Goal: Task Accomplishment & Management: Manage account settings

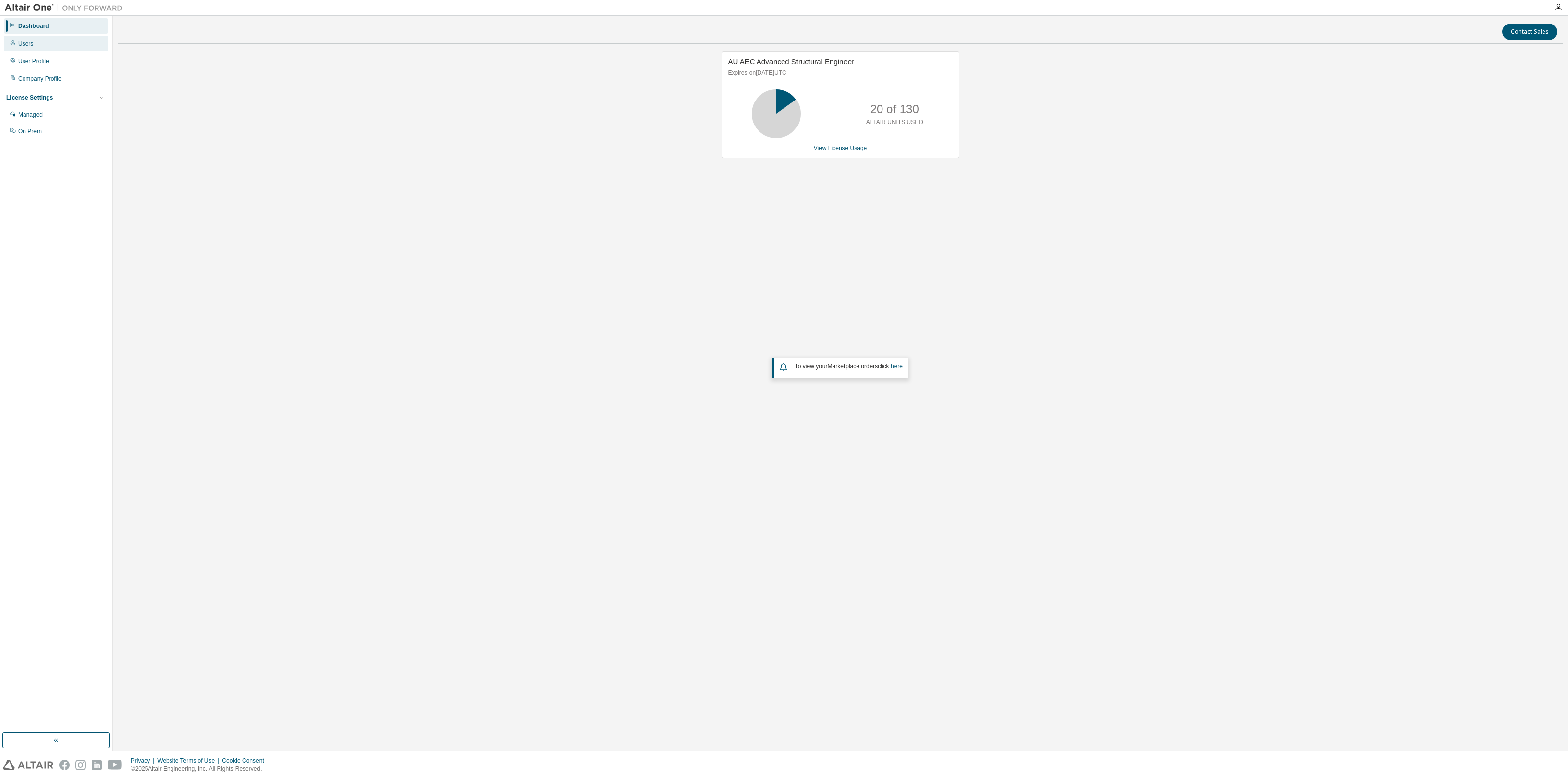
click at [54, 43] on div "Users" at bounding box center [56, 43] width 104 height 16
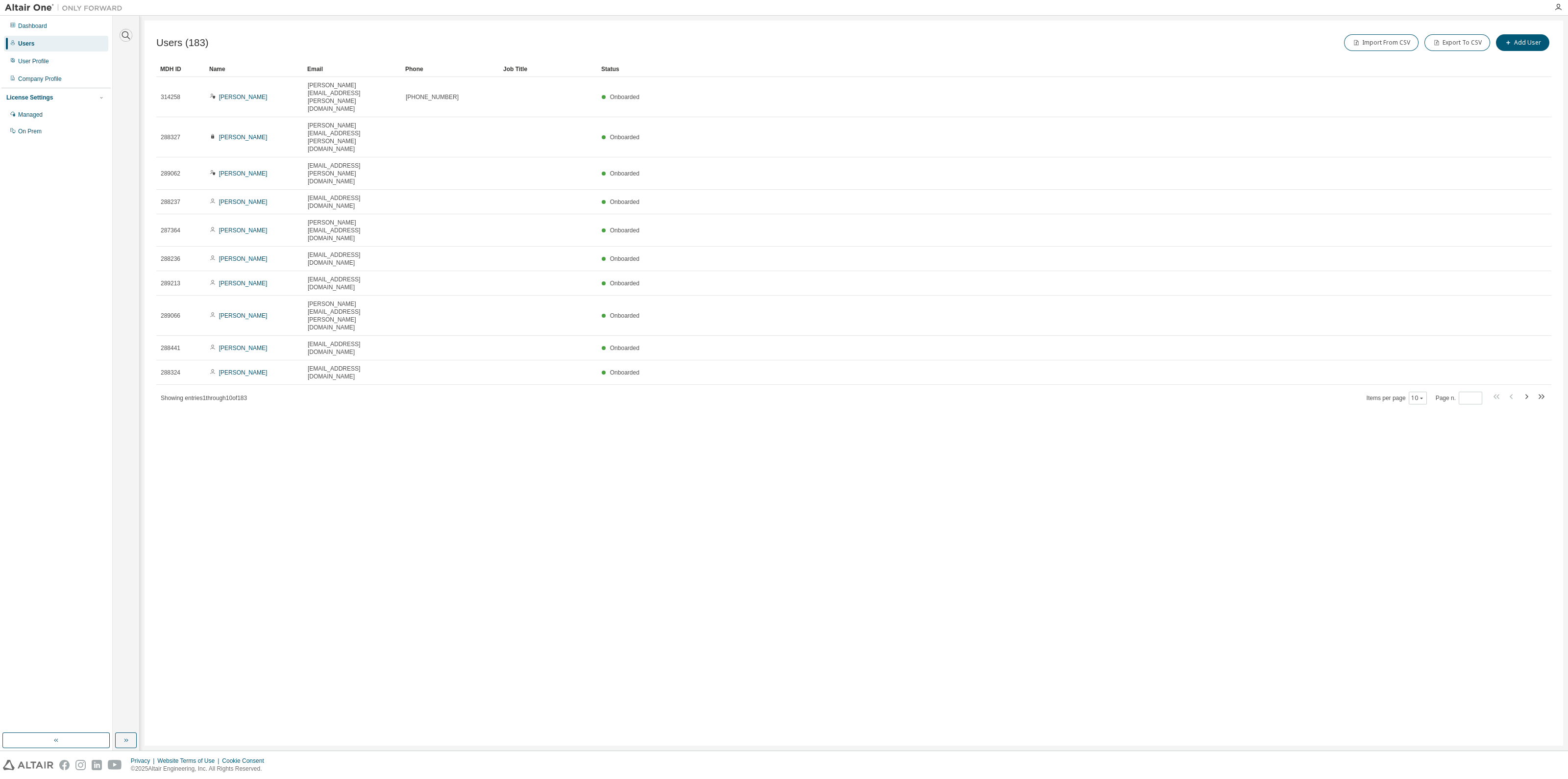
click at [125, 40] on icon "button" at bounding box center [126, 35] width 11 height 11
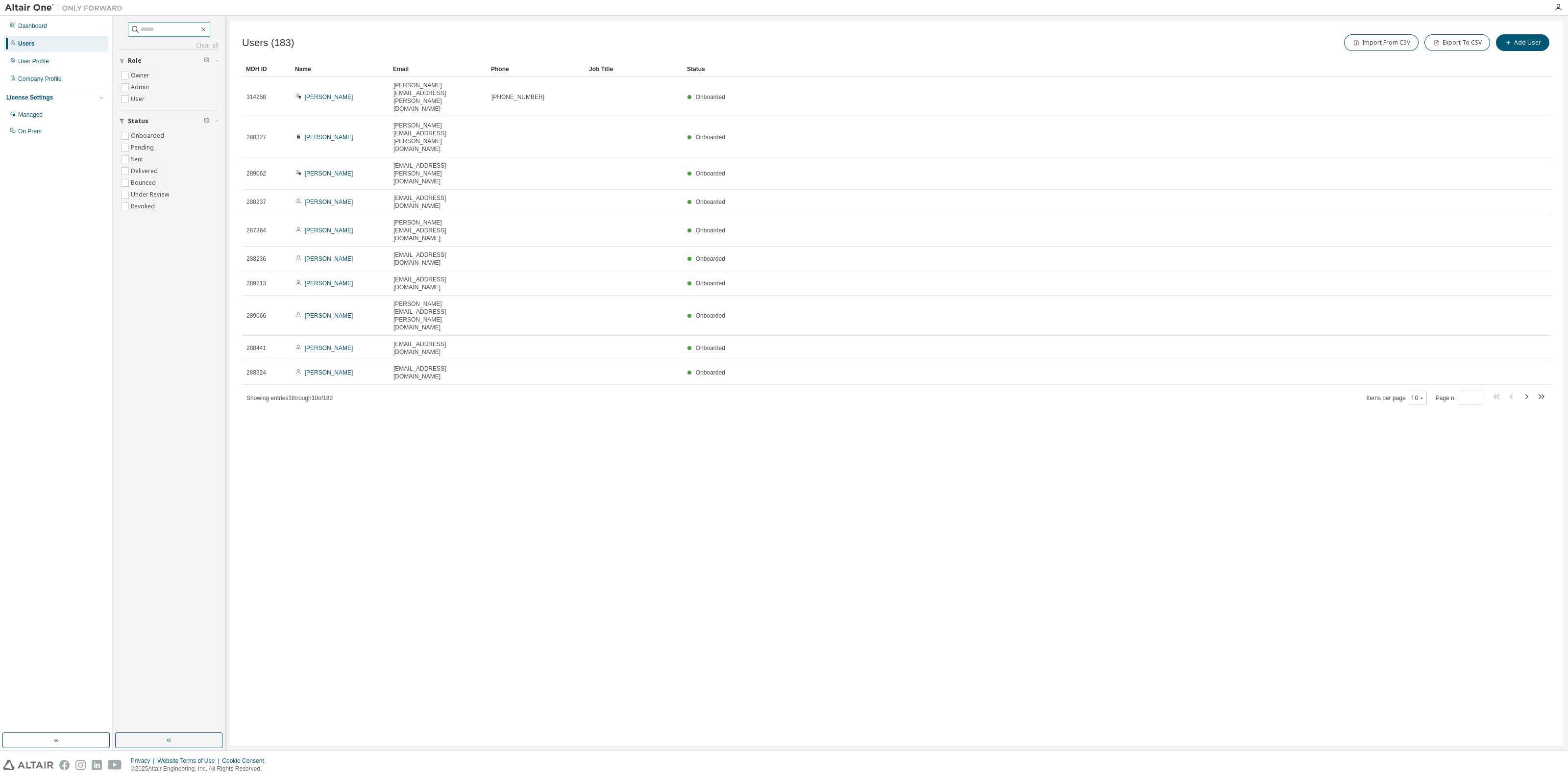
click at [165, 28] on input "text" at bounding box center [169, 29] width 59 height 10
type input "***"
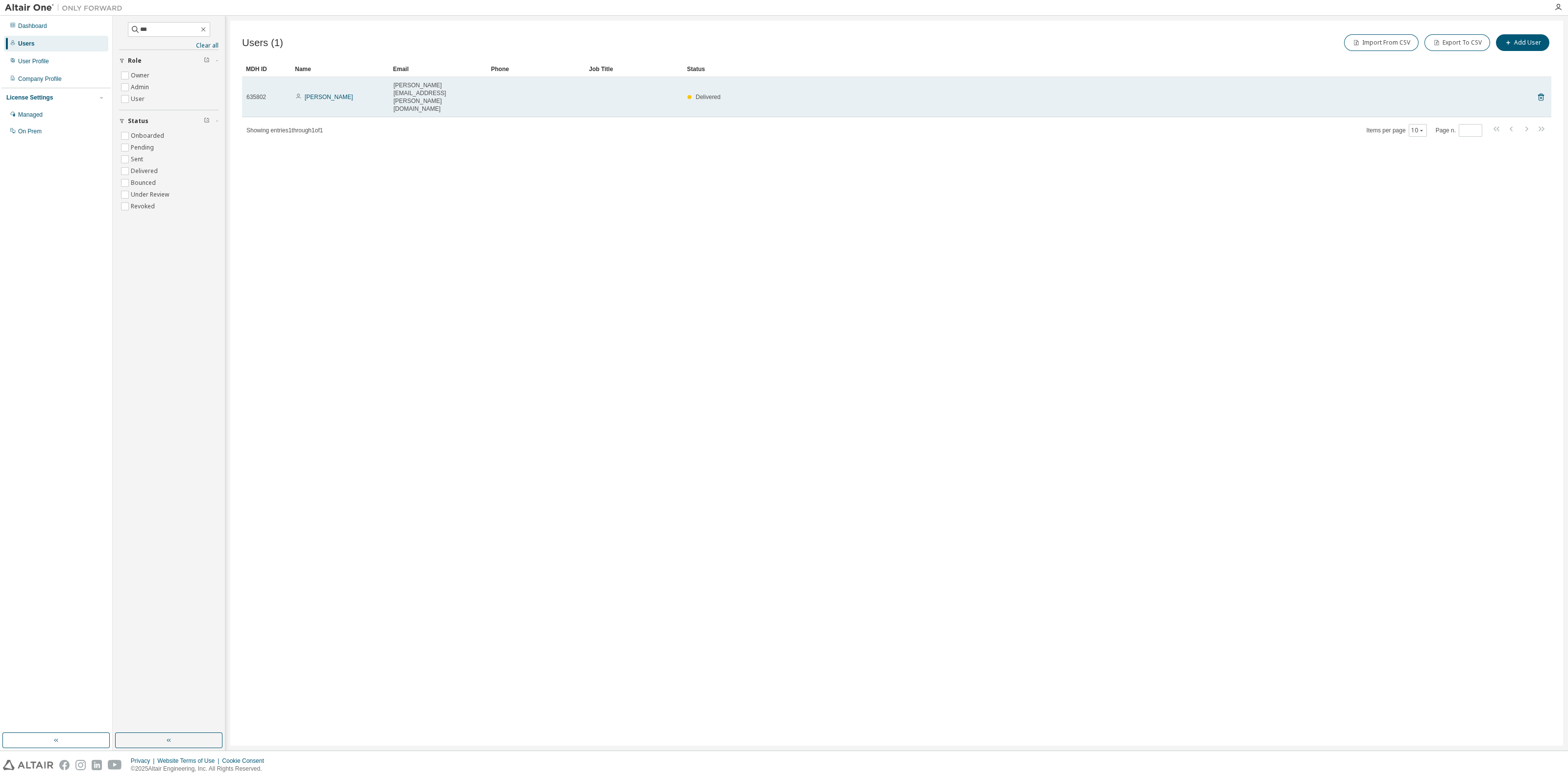
click at [351, 89] on td "Shujah Ullah" at bounding box center [340, 97] width 98 height 40
click at [1546, 84] on tr "635802 Shujah Ullah Shujah.Ullah@entuitive.com Delivered" at bounding box center [897, 97] width 1310 height 40
click at [1544, 91] on icon at bounding box center [1541, 97] width 9 height 11
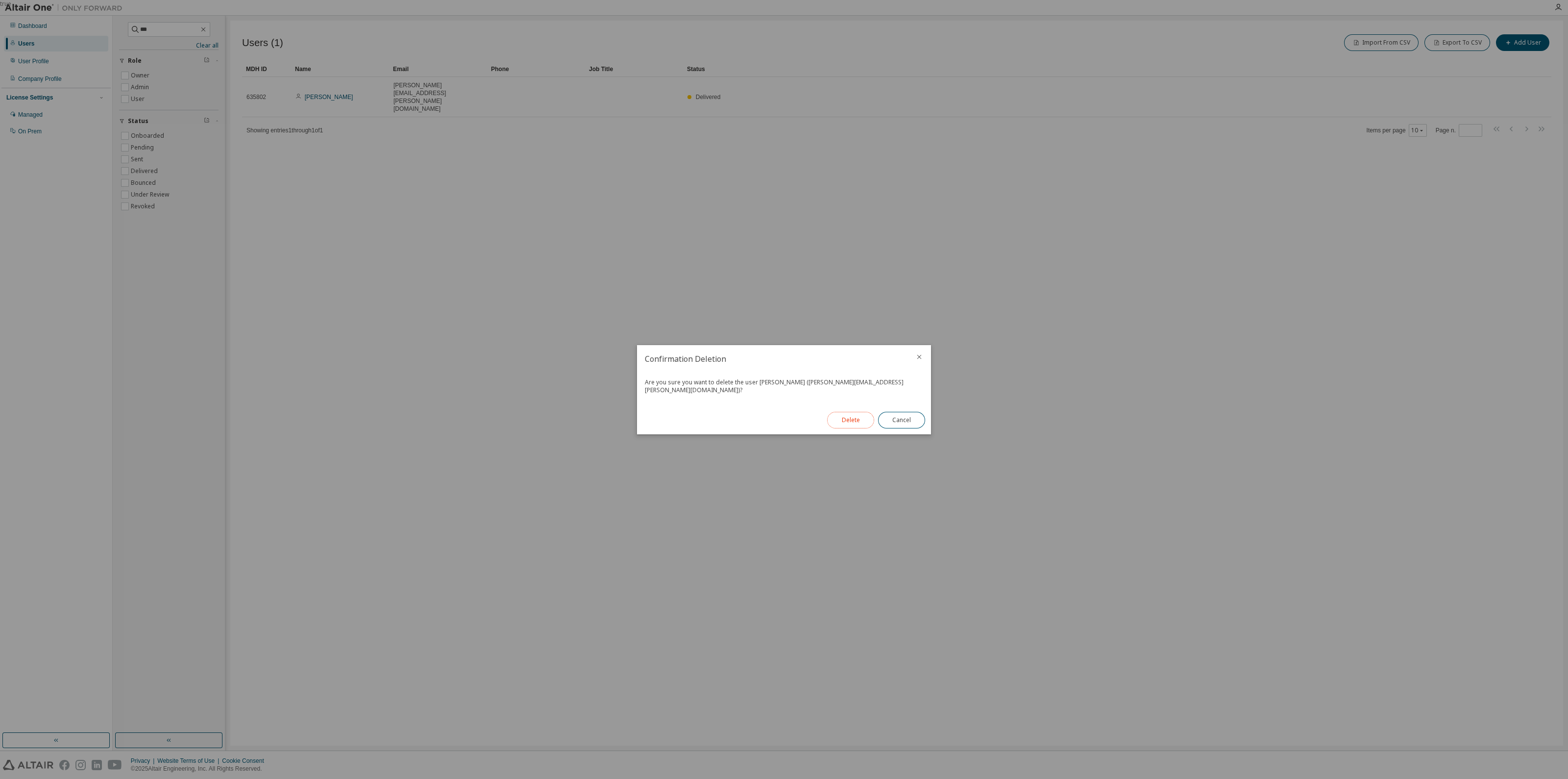
click at [852, 421] on button "Delete" at bounding box center [851, 420] width 47 height 17
click at [892, 415] on button "Close" at bounding box center [902, 416] width 47 height 17
click at [901, 418] on button "Close" at bounding box center [902, 416] width 47 height 17
